Goal: Task Accomplishment & Management: Manage account settings

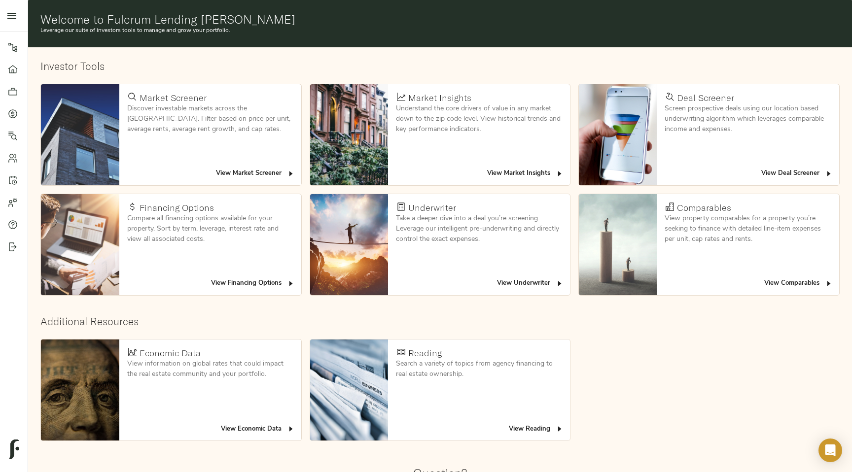
click at [783, 177] on span "View Deal Screener" at bounding box center [796, 173] width 71 height 11
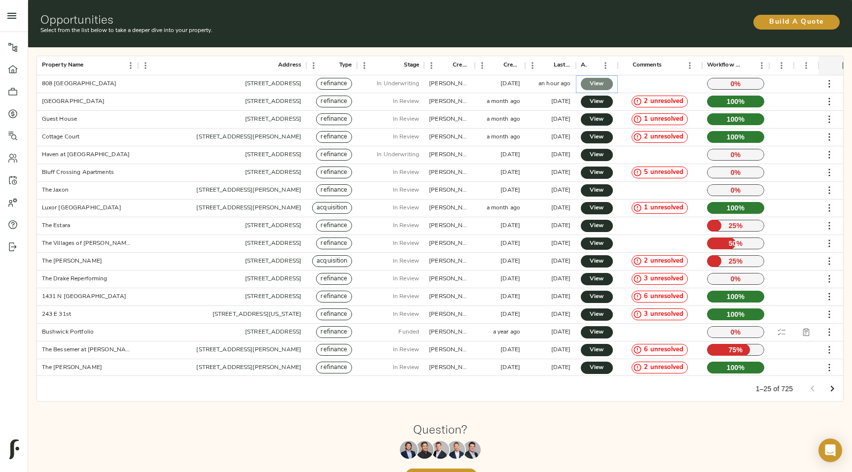
click at [591, 86] on span "View" at bounding box center [596, 84] width 12 height 10
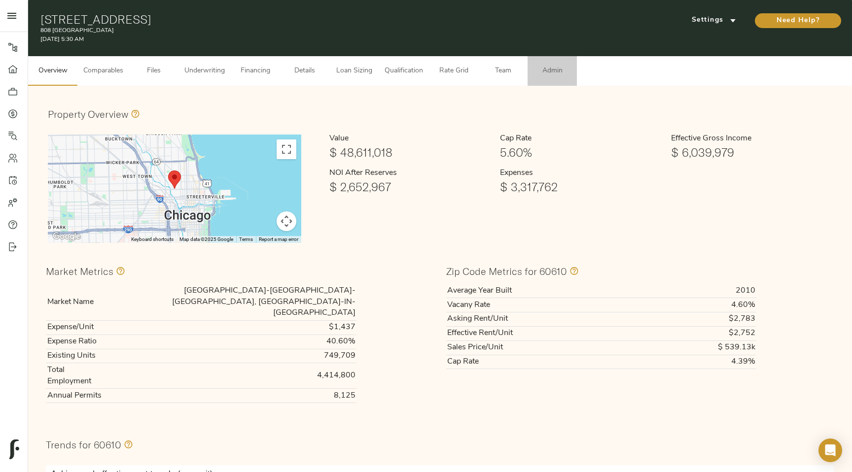
click at [558, 72] on span "Admin" at bounding box center [551, 71] width 37 height 12
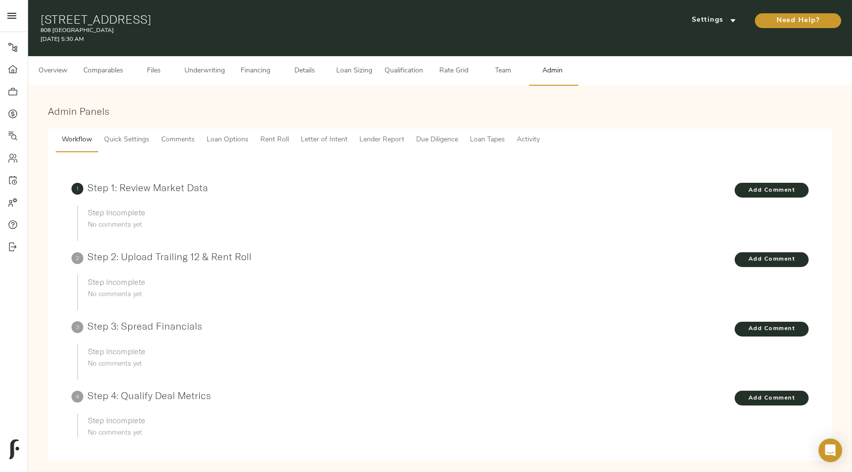
click at [128, 143] on span "Quick Settings" at bounding box center [126, 140] width 45 height 12
